Goal: Information Seeking & Learning: Learn about a topic

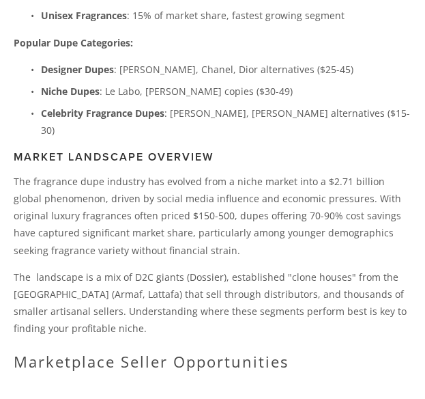
scroll to position [936, 0]
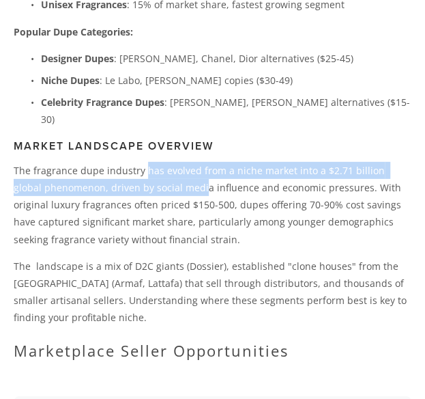
drag, startPoint x: 145, startPoint y: 169, endPoint x: 175, endPoint y: 188, distance: 35.2
click at [175, 188] on p "The fragrance dupe industry has evolved from a niche market into a $2.71 billio…" at bounding box center [213, 205] width 398 height 86
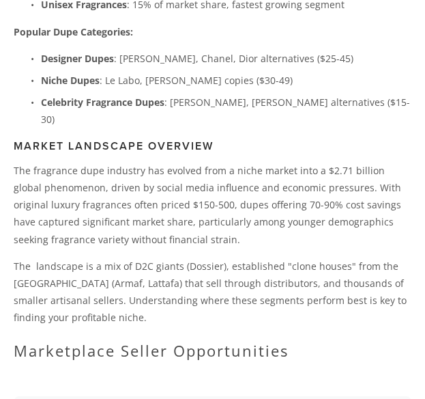
click at [197, 214] on p "The fragrance dupe industry has evolved from a niche market into a $2.71 billio…" at bounding box center [213, 205] width 398 height 86
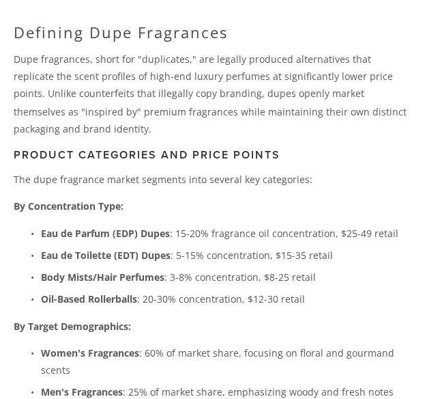
scroll to position [527, 0]
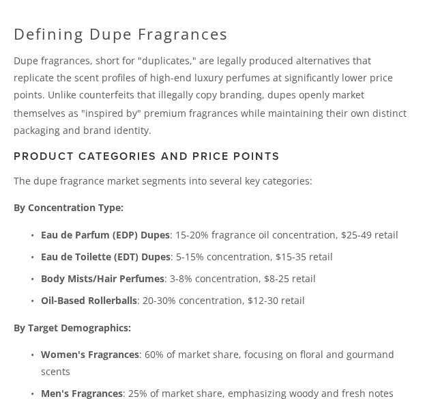
click at [326, 138] on p "Dupe fragrances, short for "duplicates," are legally produced alternatives that…" at bounding box center [213, 95] width 398 height 86
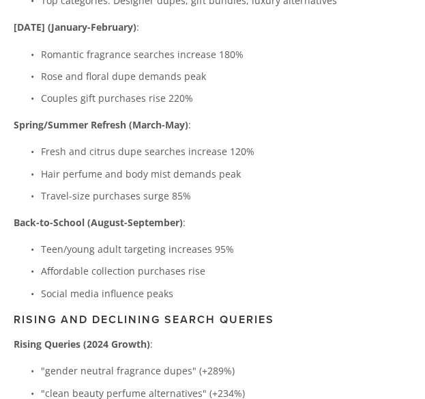
scroll to position [3421, 0]
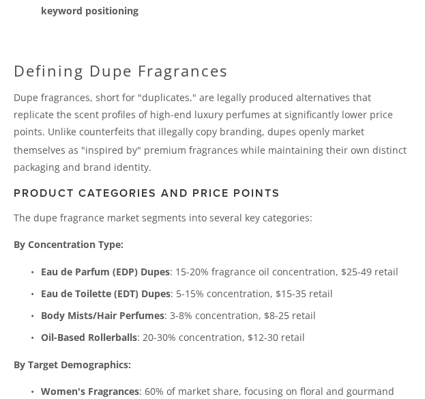
scroll to position [501, 0]
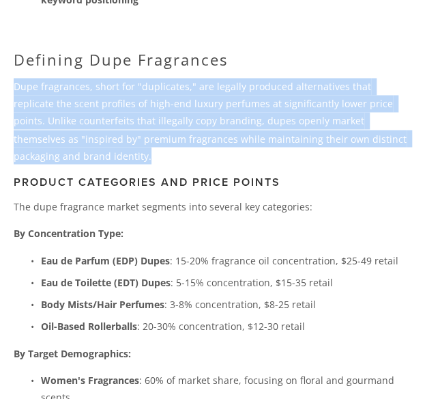
drag, startPoint x: 84, startPoint y: 164, endPoint x: 10, endPoint y: 106, distance: 93.8
click at [10, 106] on div "Summary of Research The global dupe fragrance market is valued at $2.71 billion…" at bounding box center [212, 242] width 421 height 1128
copy p "Dupe fragrances, short for "duplicates," are legally produced alternatives that…"
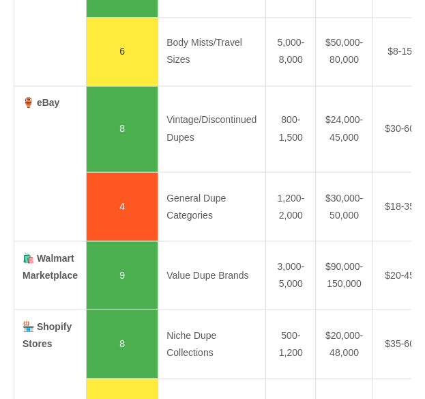
scroll to position [0, 0]
